Goal: Information Seeking & Learning: Learn about a topic

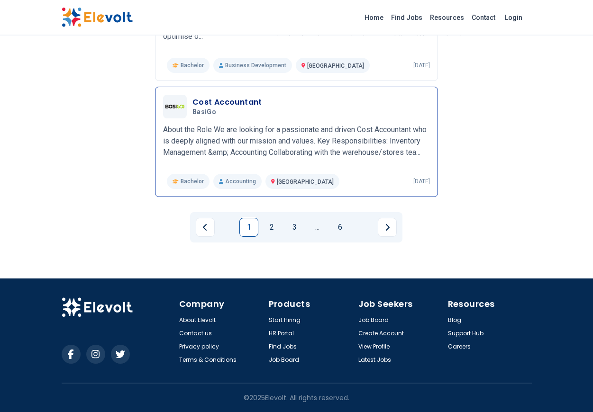
scroll to position [1217, 0]
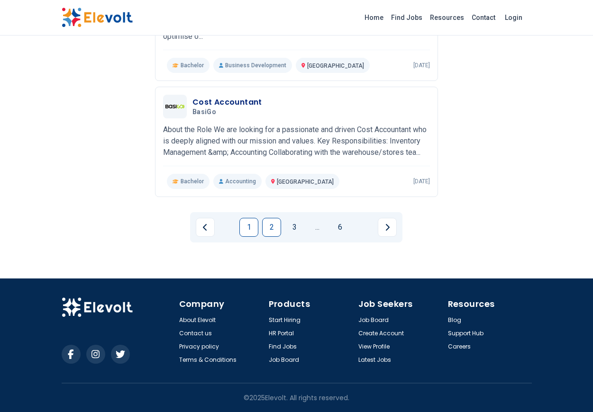
click at [270, 230] on link "2" at bounding box center [271, 227] width 19 height 19
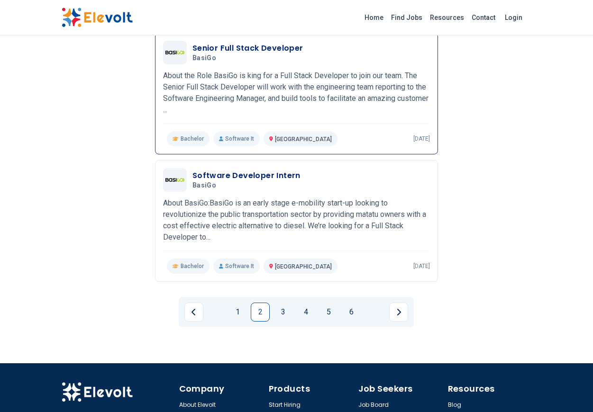
scroll to position [1160, 0]
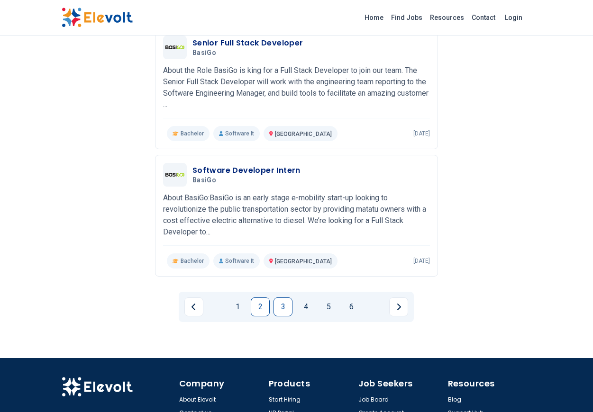
click at [282, 308] on link "3" at bounding box center [282, 307] width 19 height 19
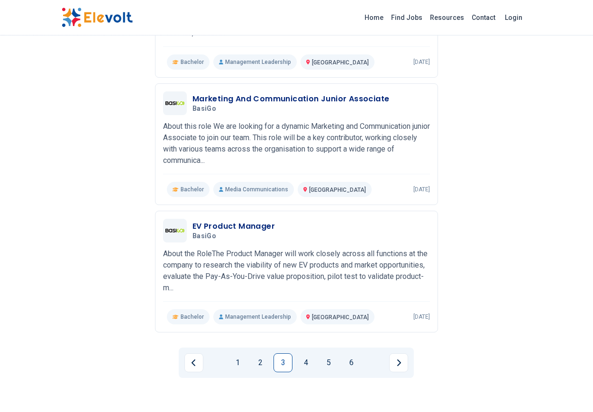
scroll to position [1124, 0]
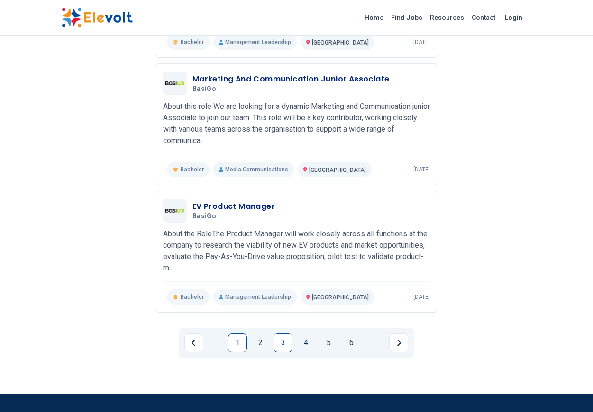
click at [239, 340] on link "1" at bounding box center [237, 343] width 19 height 19
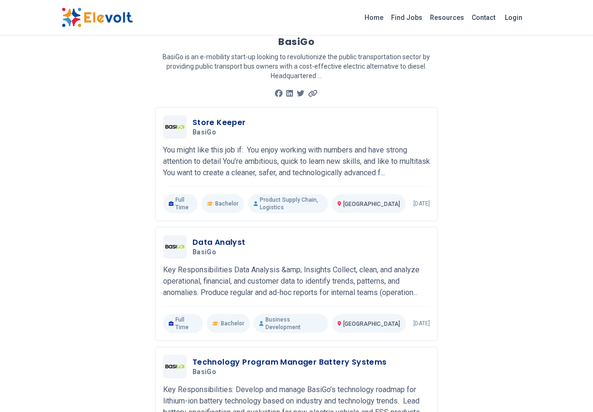
scroll to position [0, 0]
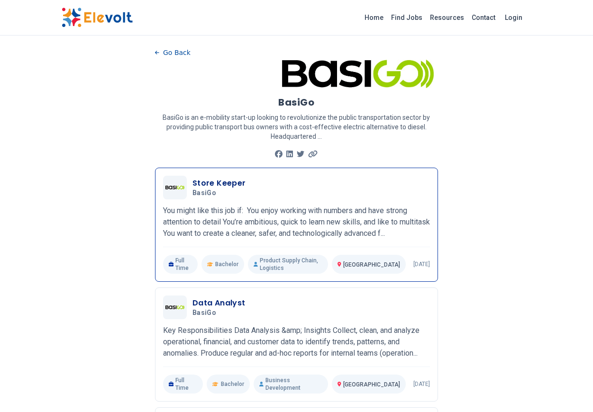
click at [226, 200] on div "Store Keeper BasiGo [DATE] [DATE] [GEOGRAPHIC_DATA] KE You might like this job …" at bounding box center [296, 225] width 267 height 98
